Goal: Complete application form

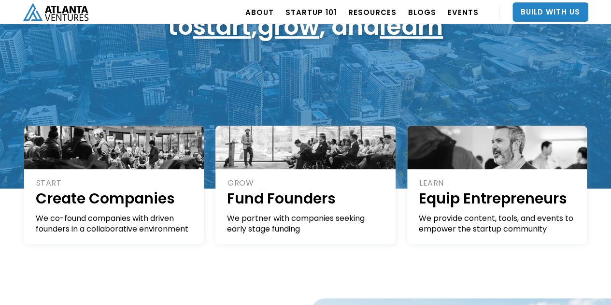
scroll to position [135, 0]
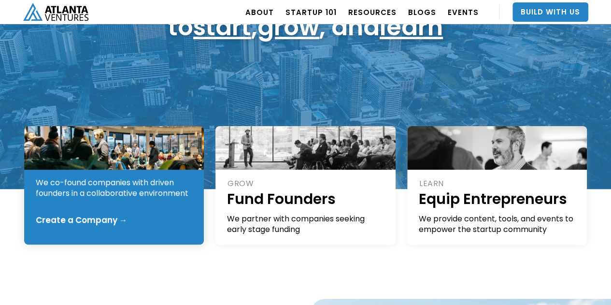
click at [102, 218] on div "Create a Company →" at bounding box center [82, 220] width 92 height 10
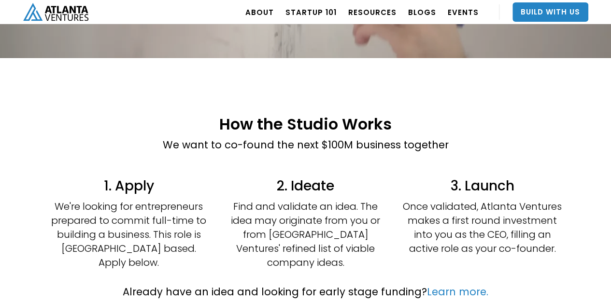
scroll to position [169, 0]
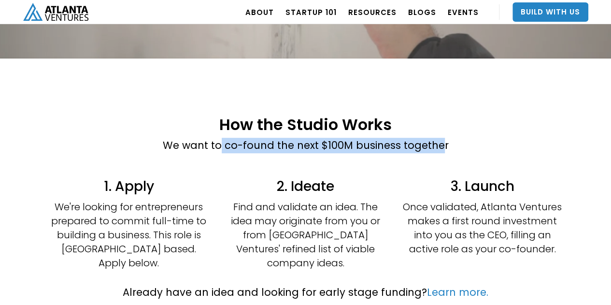
drag, startPoint x: 220, startPoint y: 153, endPoint x: 440, endPoint y: 144, distance: 219.8
click at [440, 144] on p "We want to co-found the next $100M business together" at bounding box center [306, 145] width 286 height 15
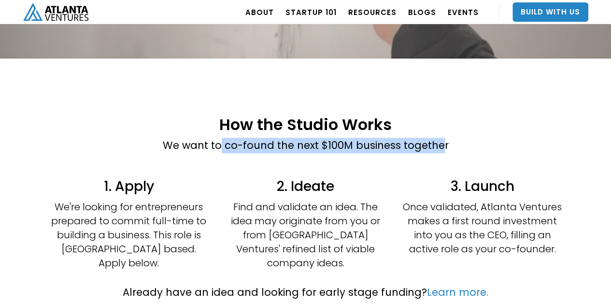
click at [440, 144] on p "We want to co-found the next $100M business together" at bounding box center [306, 145] width 286 height 15
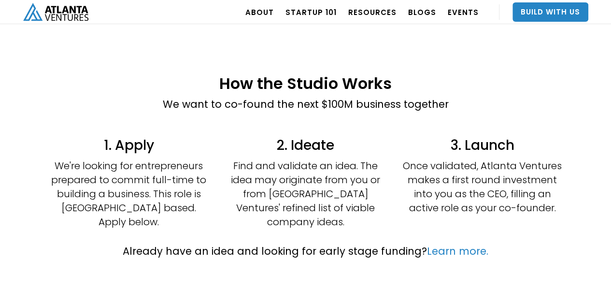
scroll to position [211, 0]
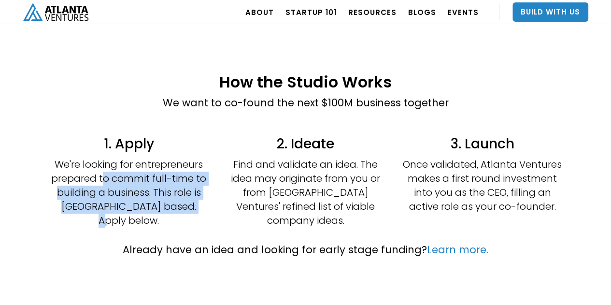
drag, startPoint x: 102, startPoint y: 180, endPoint x: 190, endPoint y: 205, distance: 91.4
click at [190, 205] on p "We're looking for entrepreneurs prepared to commit full-time to building a busi…" at bounding box center [128, 192] width 159 height 70
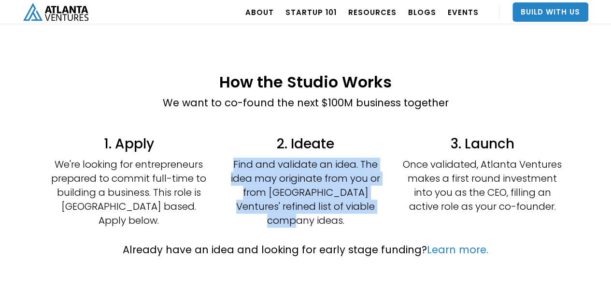
drag, startPoint x: 235, startPoint y: 164, endPoint x: 374, endPoint y: 207, distance: 145.2
click at [374, 207] on p "Find and validate an idea. The idea may originate from you or from Atlanta Vent…" at bounding box center [305, 192] width 159 height 70
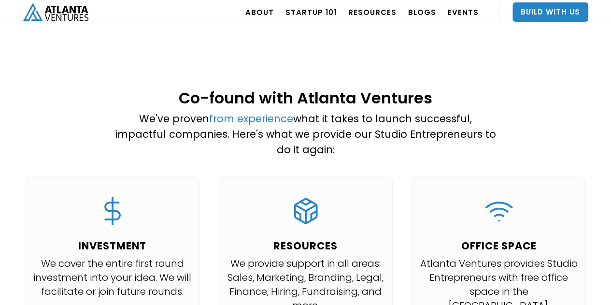
scroll to position [858, 0]
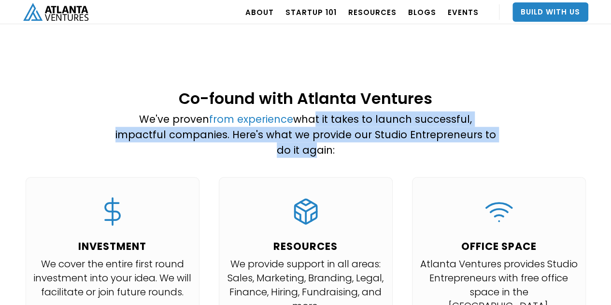
drag, startPoint x: 285, startPoint y: 104, endPoint x: 474, endPoint y: 119, distance: 189.3
click at [474, 119] on p "We've proven from experience what it takes to launch successful, impactful comp…" at bounding box center [305, 134] width 381 height 46
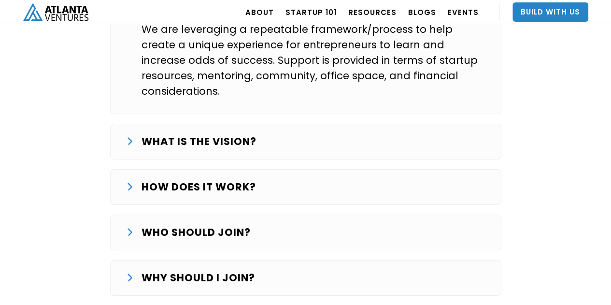
scroll to position [1690, 0]
click at [240, 225] on p "WHO SHOULD JOIN?" at bounding box center [195, 232] width 109 height 15
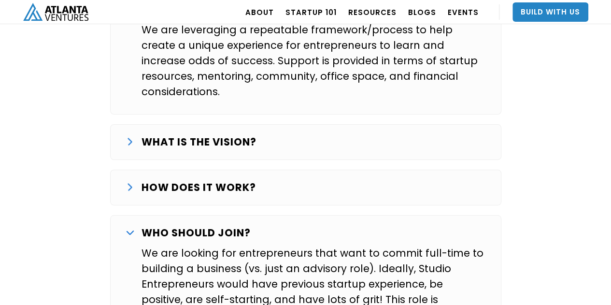
click at [411, 245] on p "We are looking for entrepreneurs that want to commit full-time to building a bu…" at bounding box center [313, 283] width 344 height 77
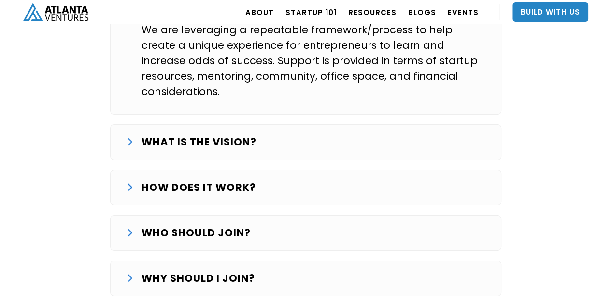
click at [265, 180] on div "HOW DOES IT WORK?" at bounding box center [305, 187] width 359 height 15
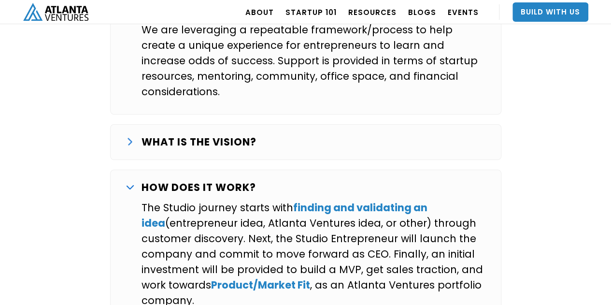
scroll to position [1704, 0]
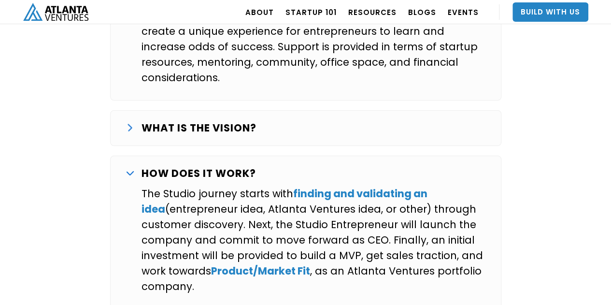
click at [132, 171] on img at bounding box center [130, 173] width 8 height 4
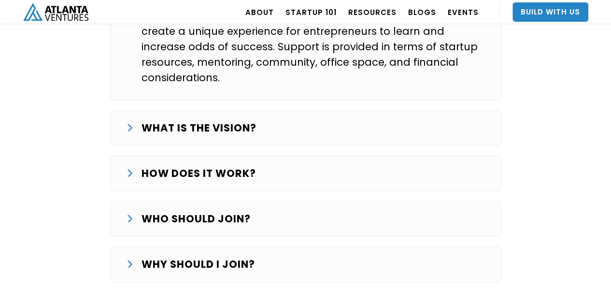
click at [160, 110] on div "WHAT IS THE VISION? Our goal is to systematically start and grow successful com…" at bounding box center [305, 128] width 391 height 36
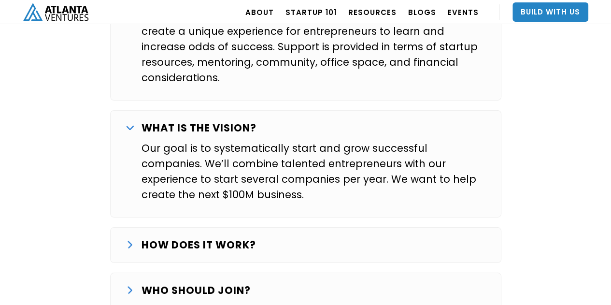
click at [175, 121] on strong "WHAT IS THE VISION?" at bounding box center [198, 128] width 115 height 14
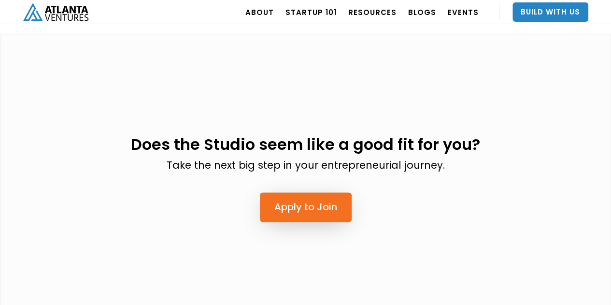
scroll to position [2362, 0]
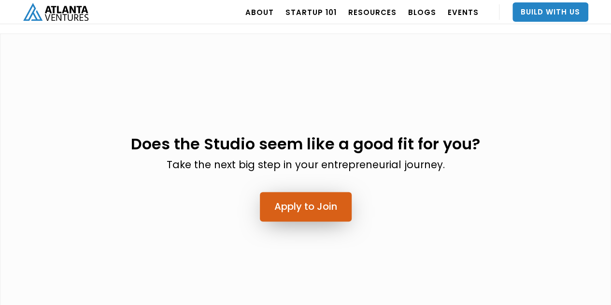
click at [303, 192] on link "Apply to Join" at bounding box center [306, 206] width 92 height 29
